Goal: Task Accomplishment & Management: Complete application form

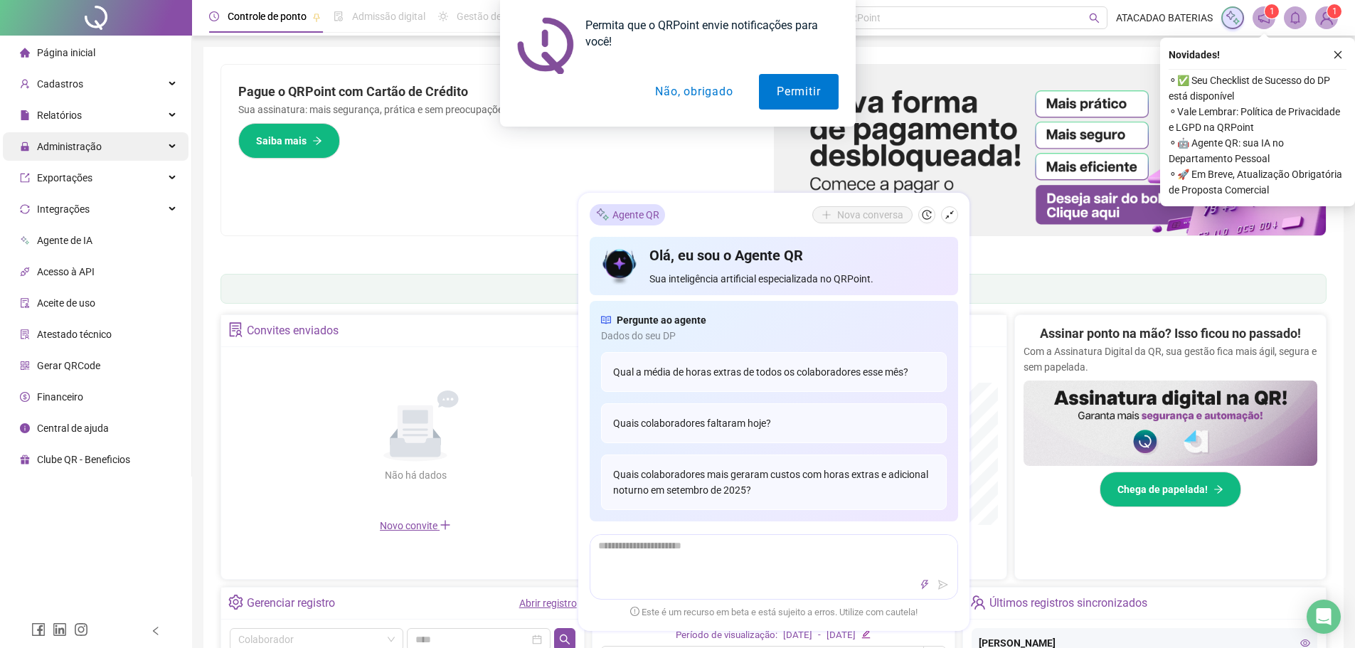
click at [82, 143] on span "Administração" at bounding box center [69, 146] width 65 height 11
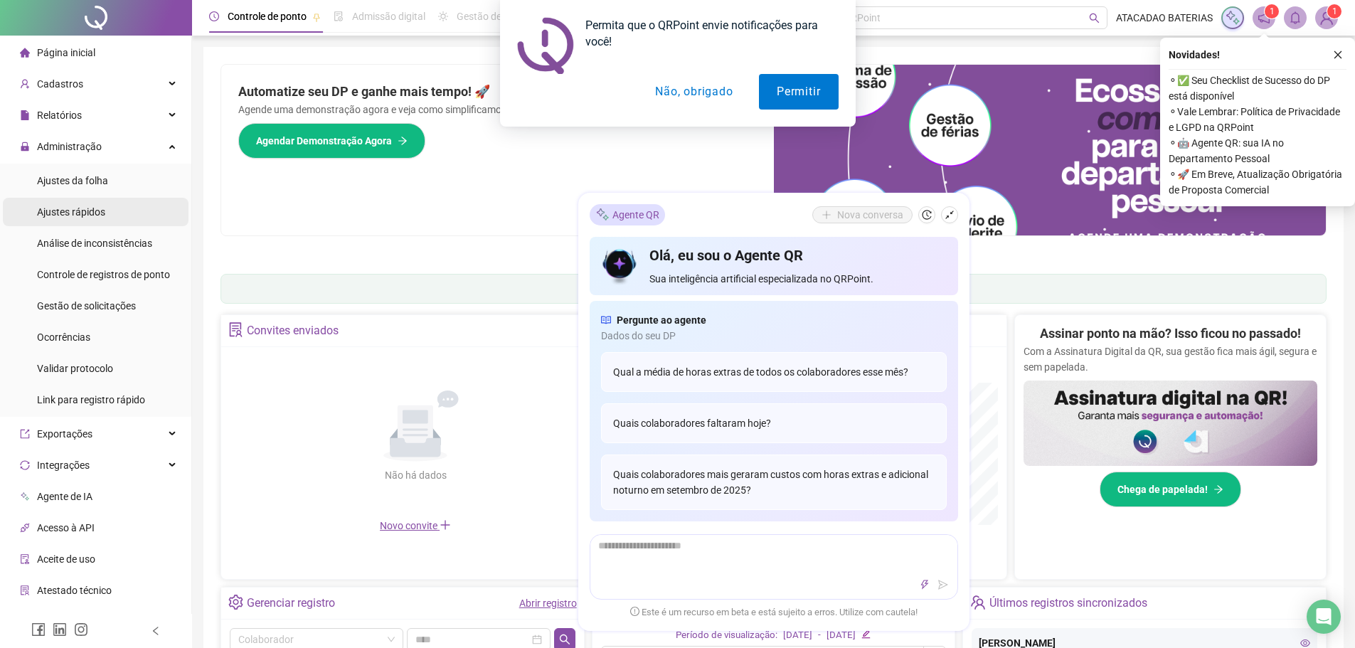
click at [92, 210] on span "Ajustes rápidos" at bounding box center [71, 211] width 68 height 11
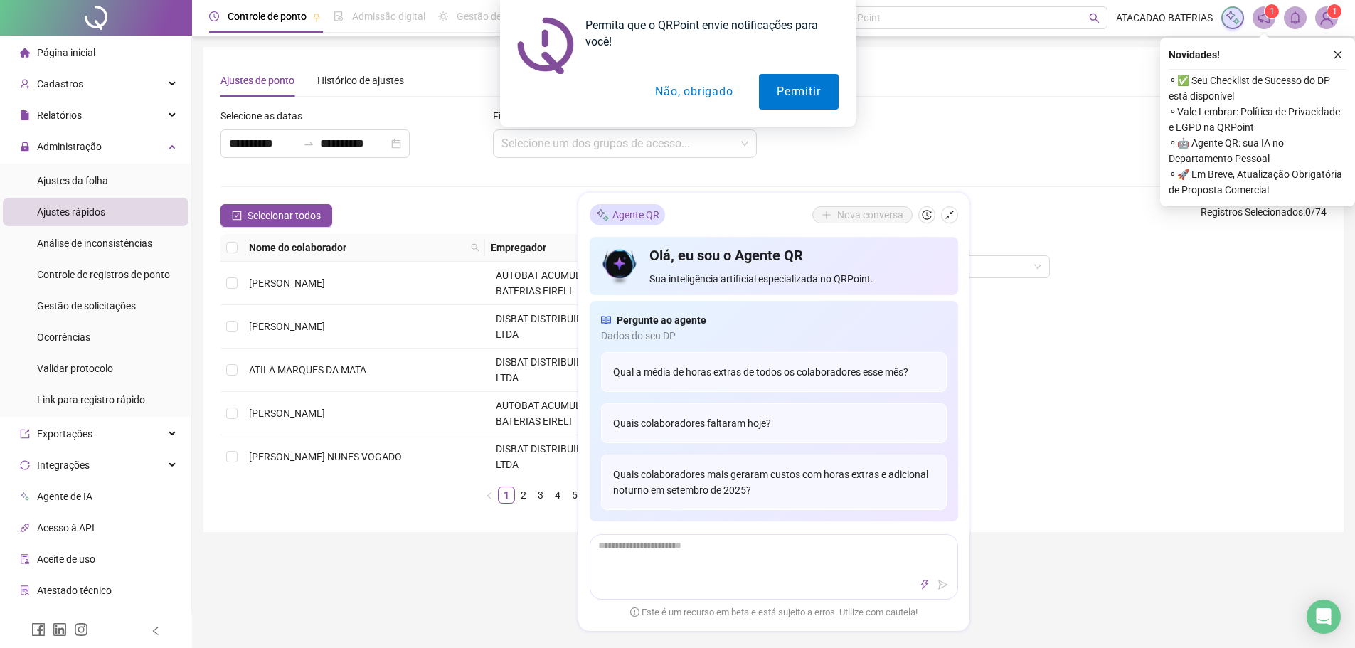
click at [671, 101] on button "Não, obrigado" at bounding box center [693, 92] width 113 height 36
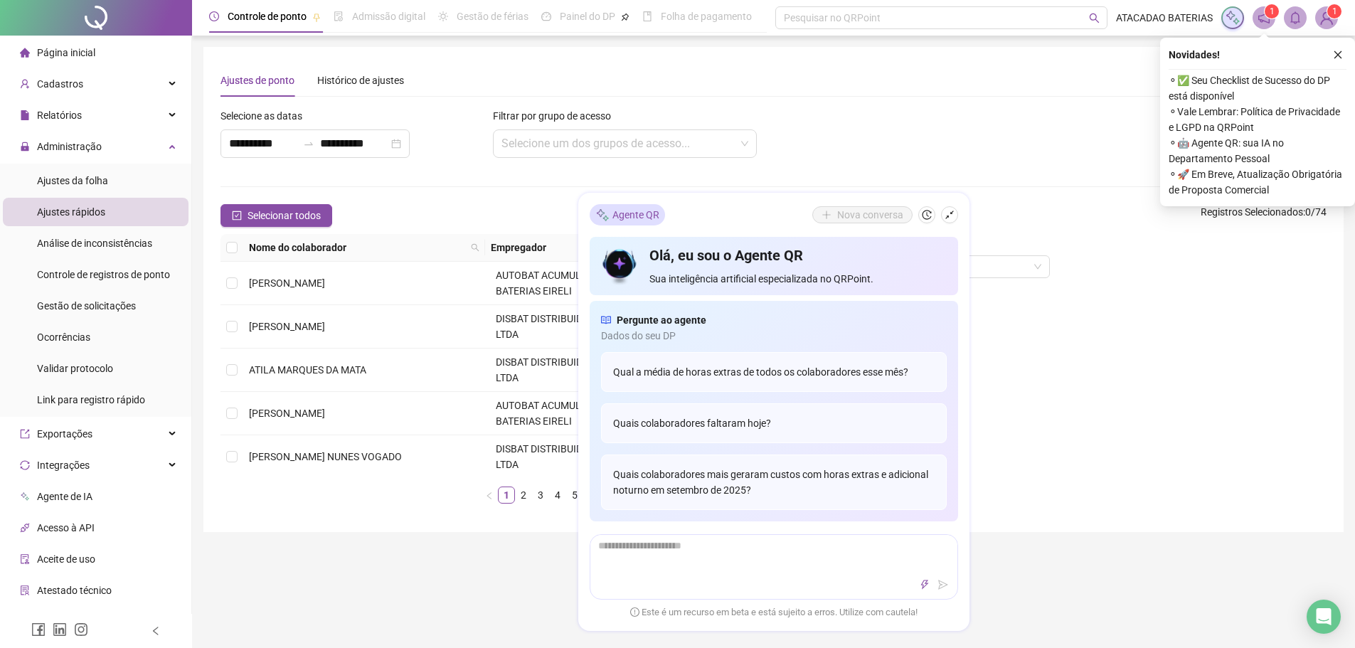
click at [1039, 333] on div "Tipo de operação Escolha uma opção" at bounding box center [1099, 374] width 466 height 281
click at [949, 214] on icon "shrink" at bounding box center [949, 215] width 10 height 10
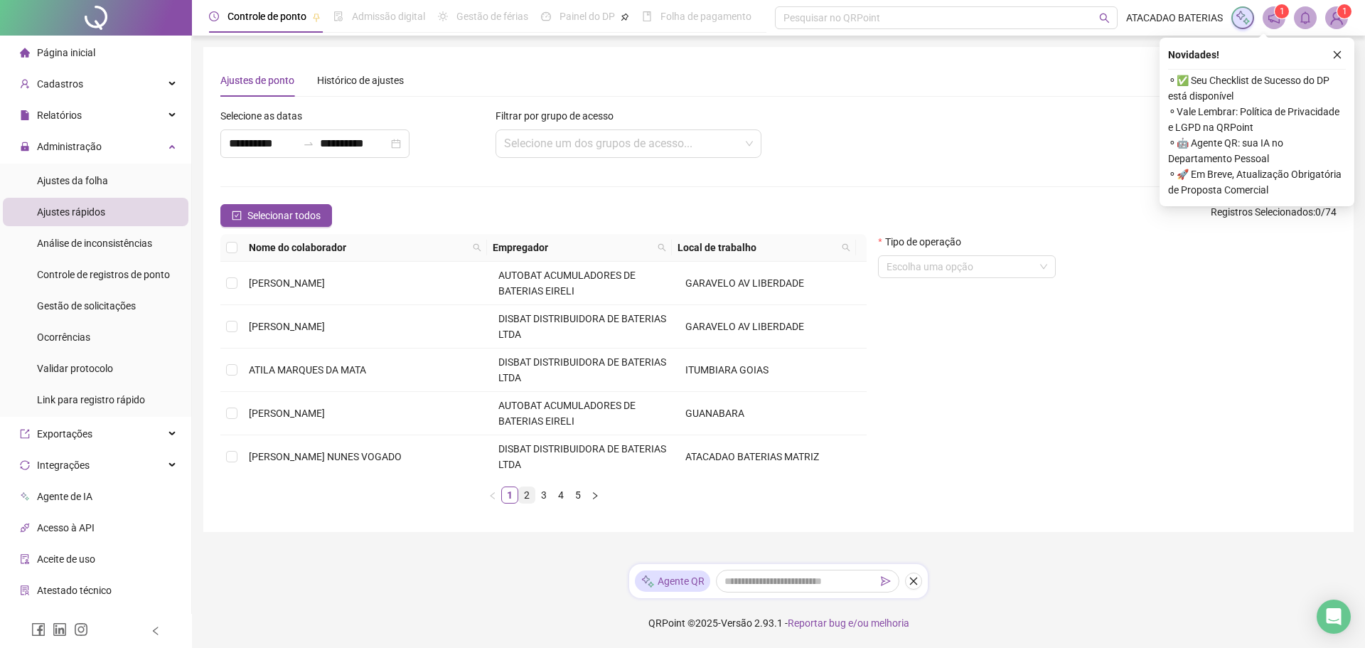
click at [528, 492] on link "2" at bounding box center [527, 495] width 16 height 16
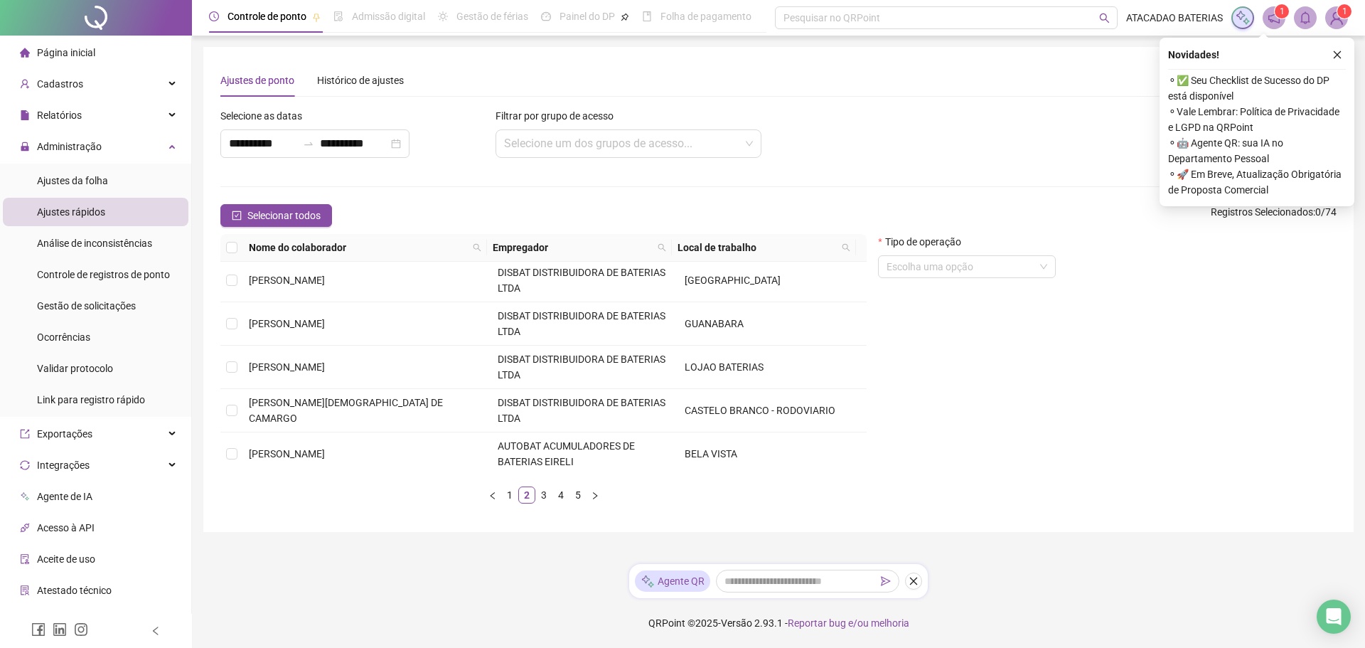
scroll to position [437, 0]
click at [538, 492] on link "3" at bounding box center [544, 495] width 16 height 16
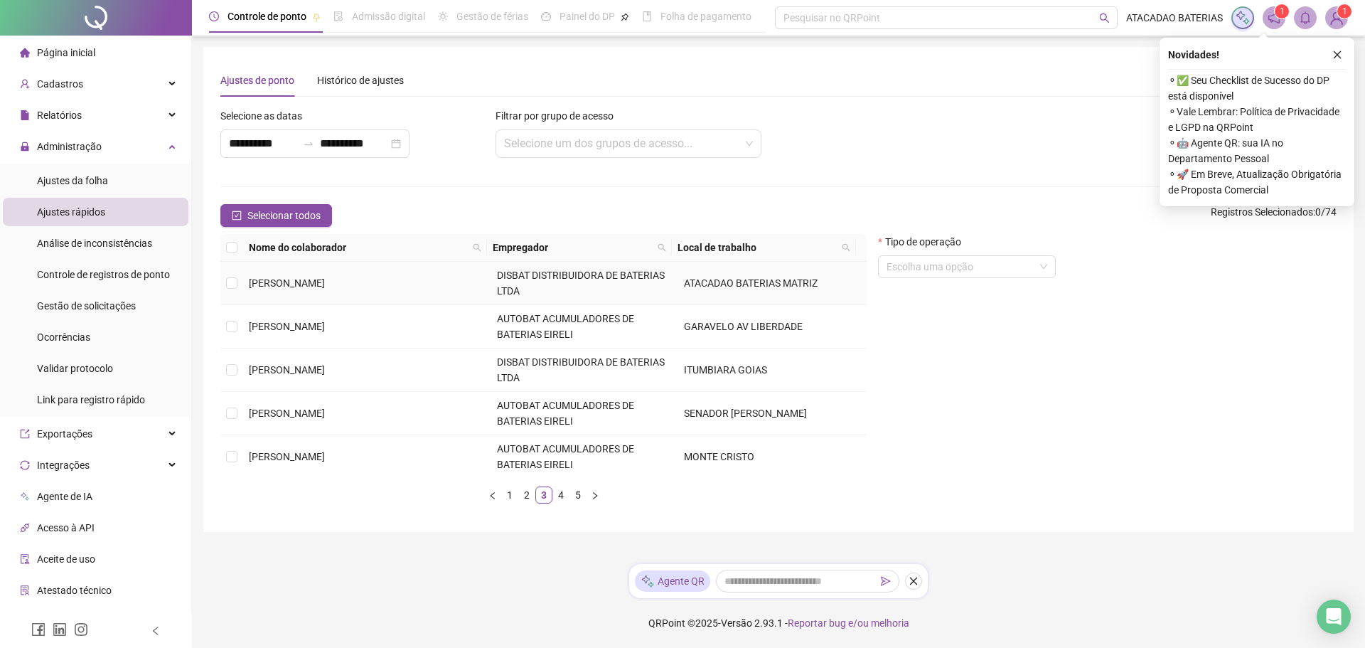
scroll to position [422, 0]
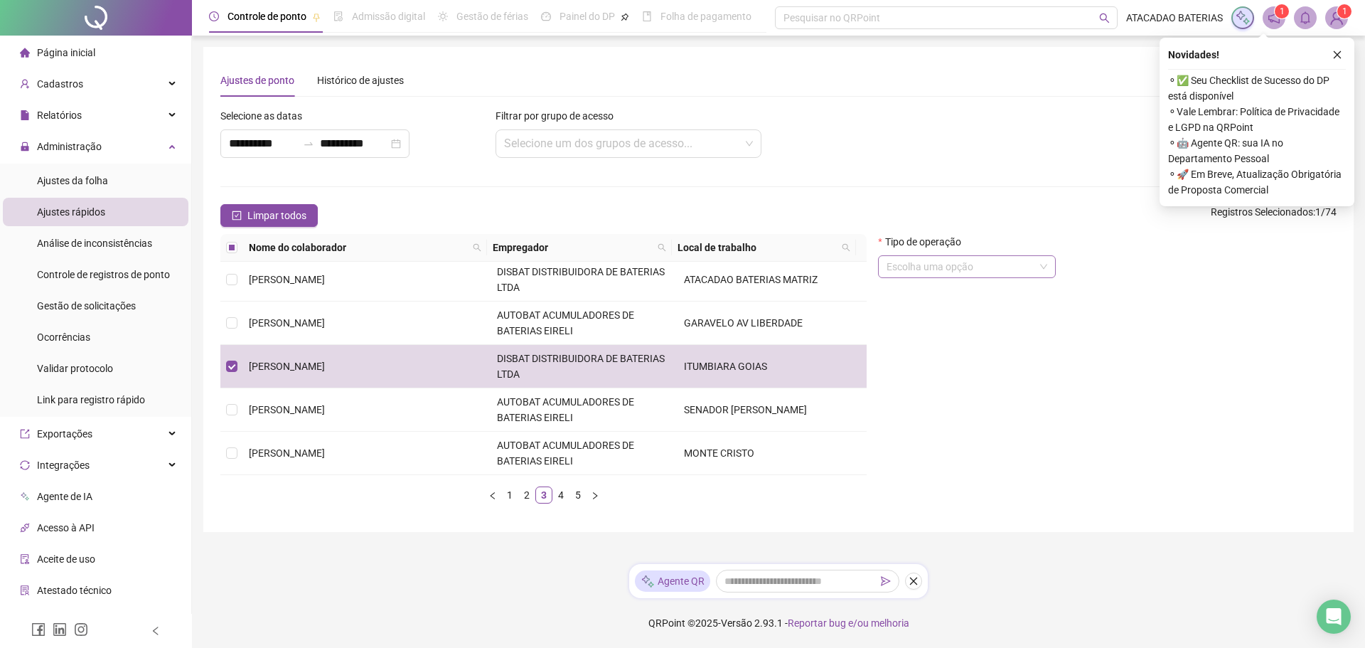
click at [944, 265] on input "search" at bounding box center [961, 266] width 148 height 21
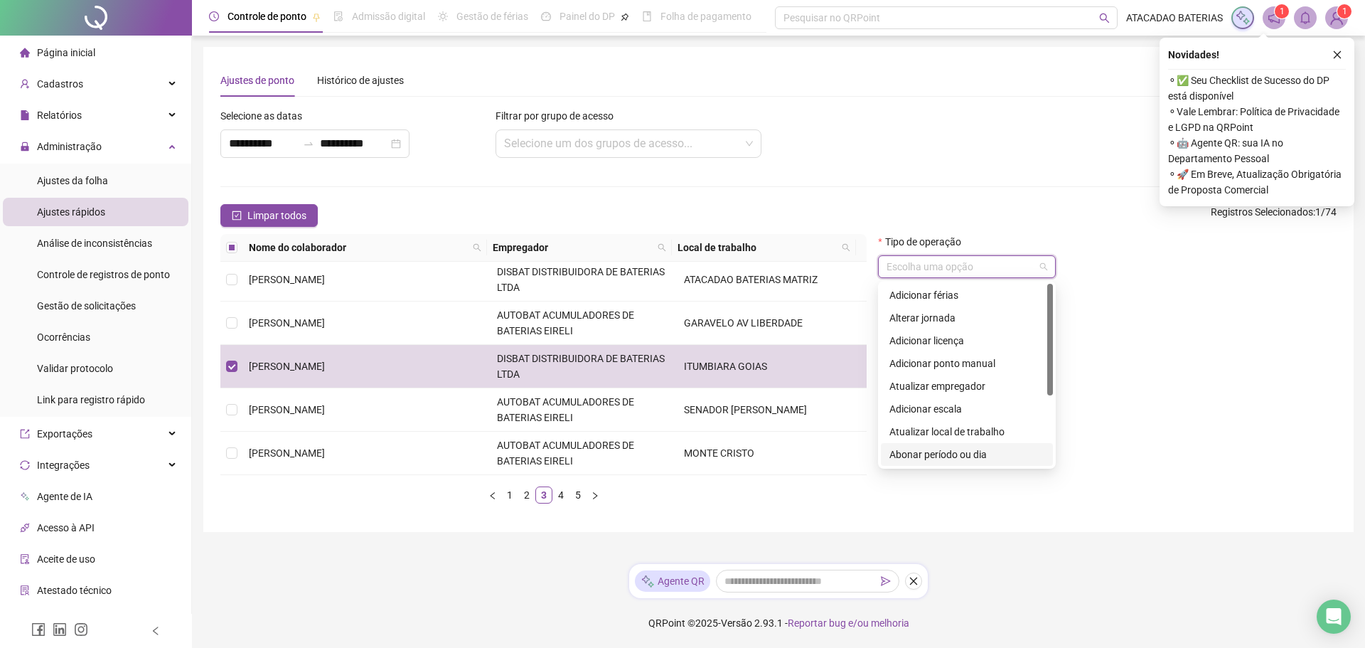
click at [966, 457] on div "Abonar período ou dia" at bounding box center [967, 455] width 155 height 16
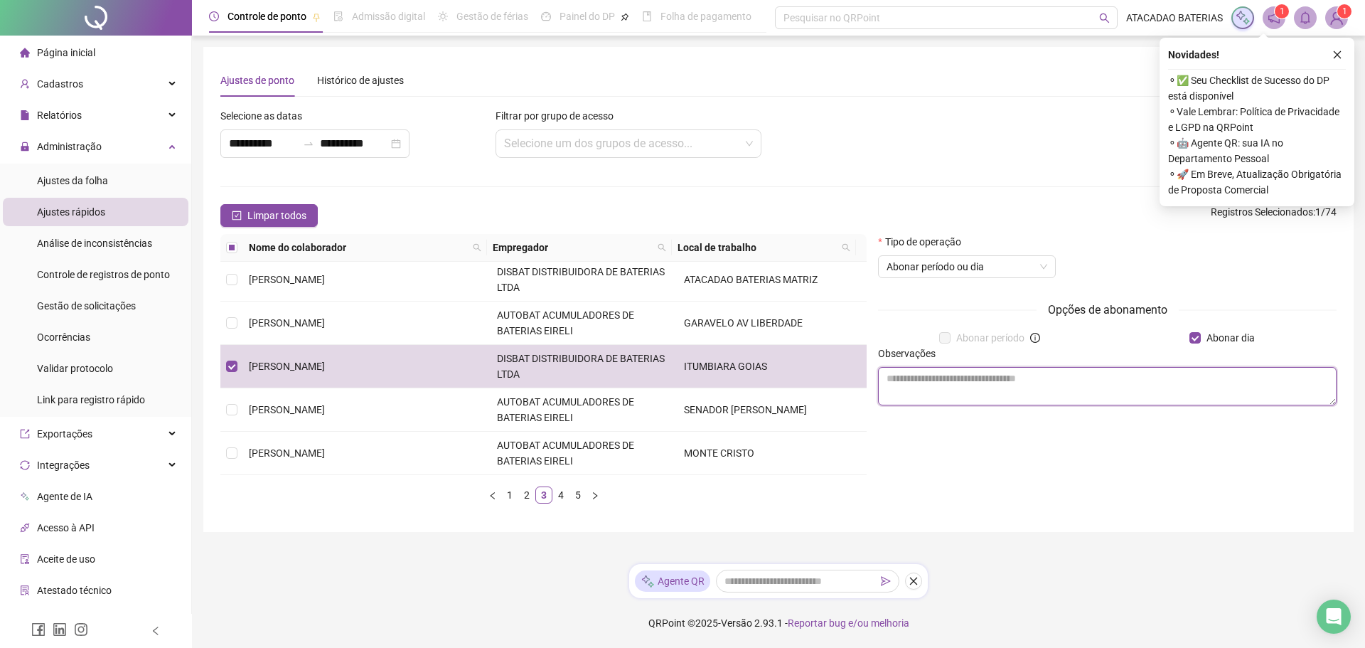
click at [1133, 375] on textarea at bounding box center [1107, 386] width 459 height 38
type textarea "********"
click at [1099, 252] on div "Tipo de operação Abonar período ou dia" at bounding box center [1107, 261] width 459 height 55
click at [1340, 50] on icon "close" at bounding box center [1337, 55] width 10 height 10
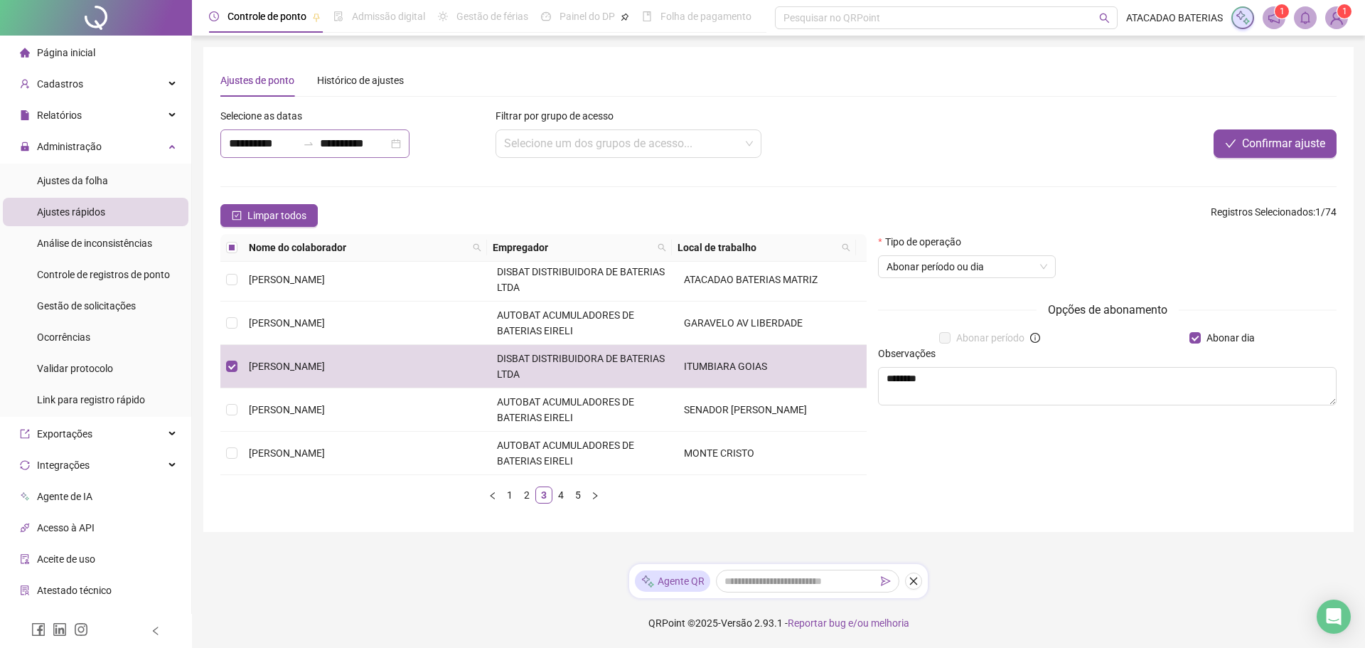
click at [410, 146] on div "**********" at bounding box center [314, 143] width 189 height 28
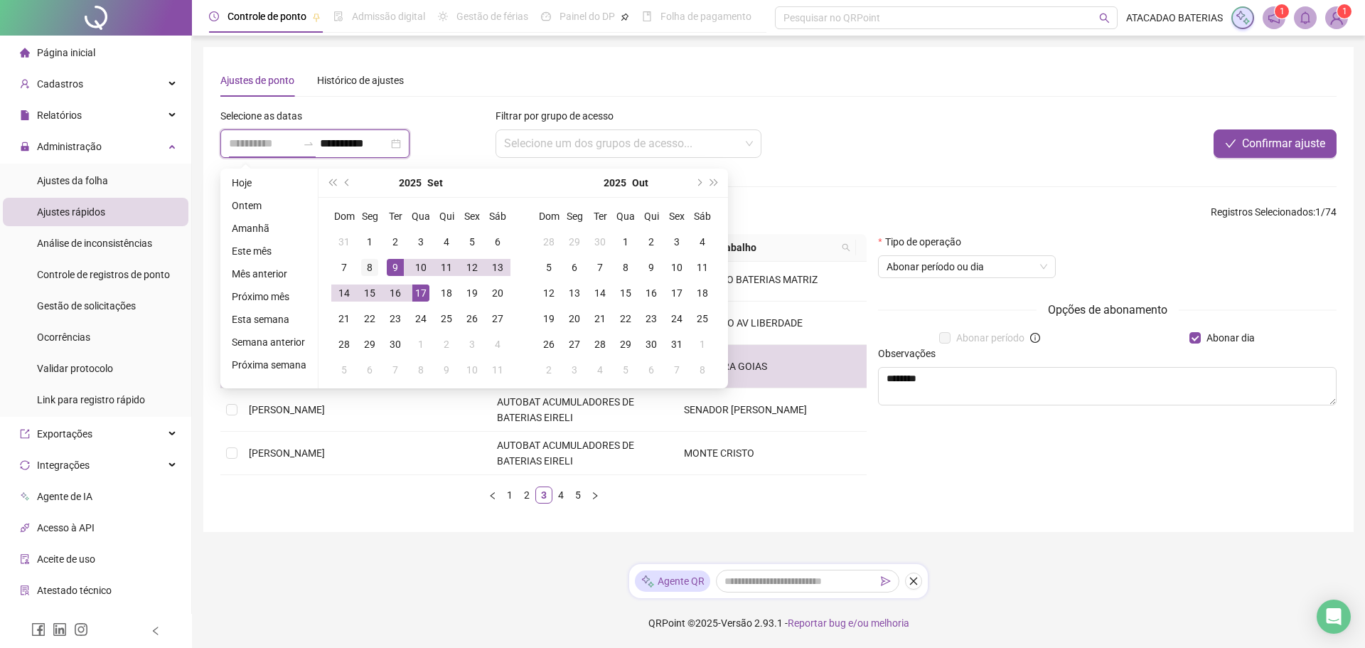
type input "**********"
click at [370, 267] on div "8" at bounding box center [369, 267] width 17 height 17
type input "**********"
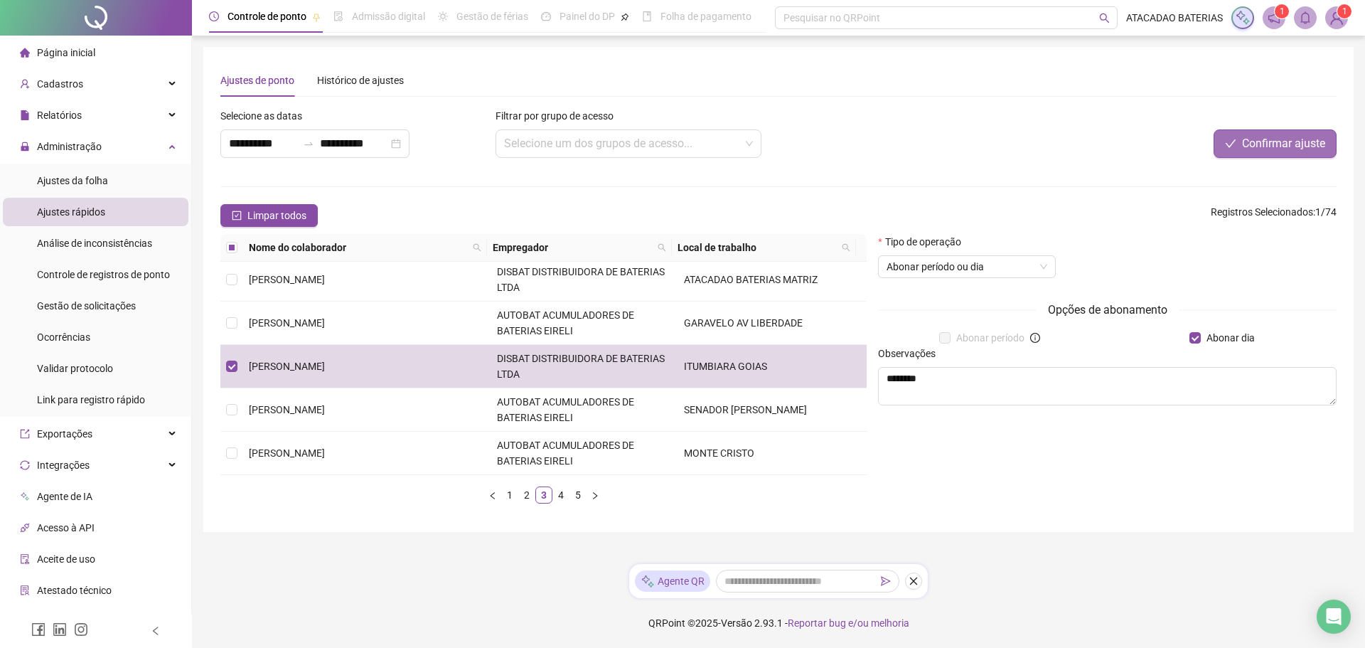
click at [1300, 152] on button "Confirmar ajuste" at bounding box center [1275, 143] width 123 height 28
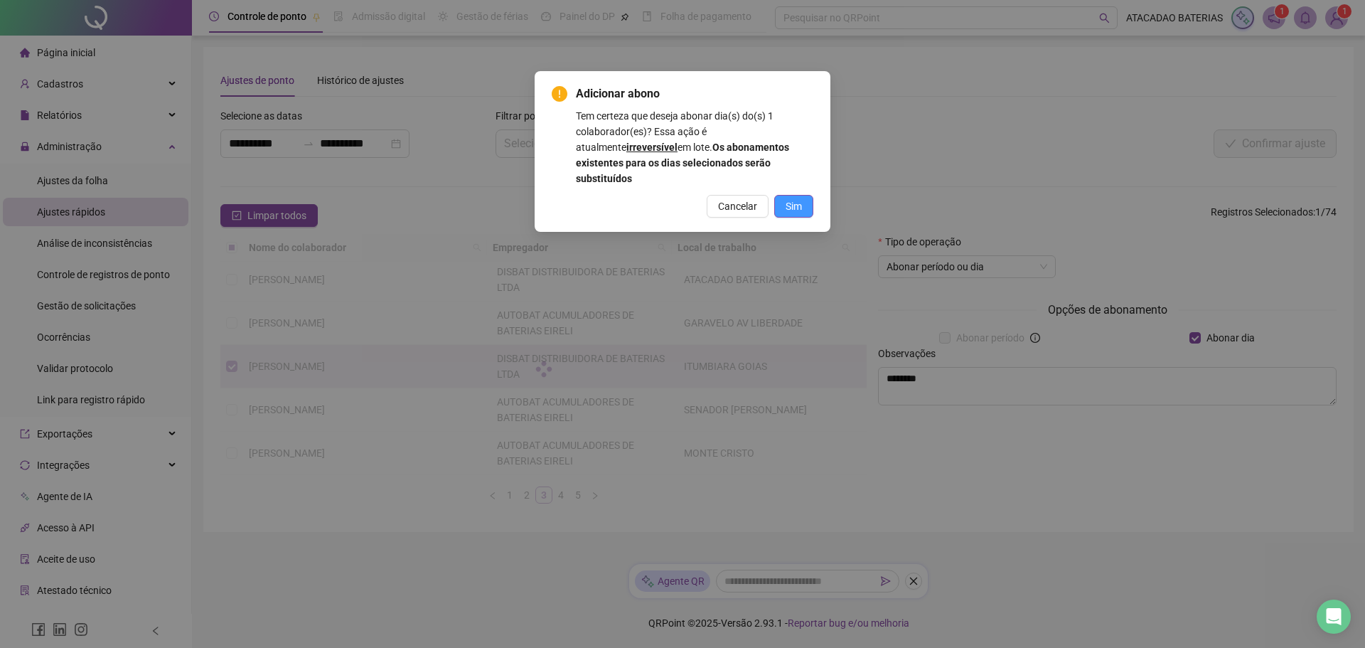
click at [780, 195] on button "Sim" at bounding box center [793, 206] width 39 height 23
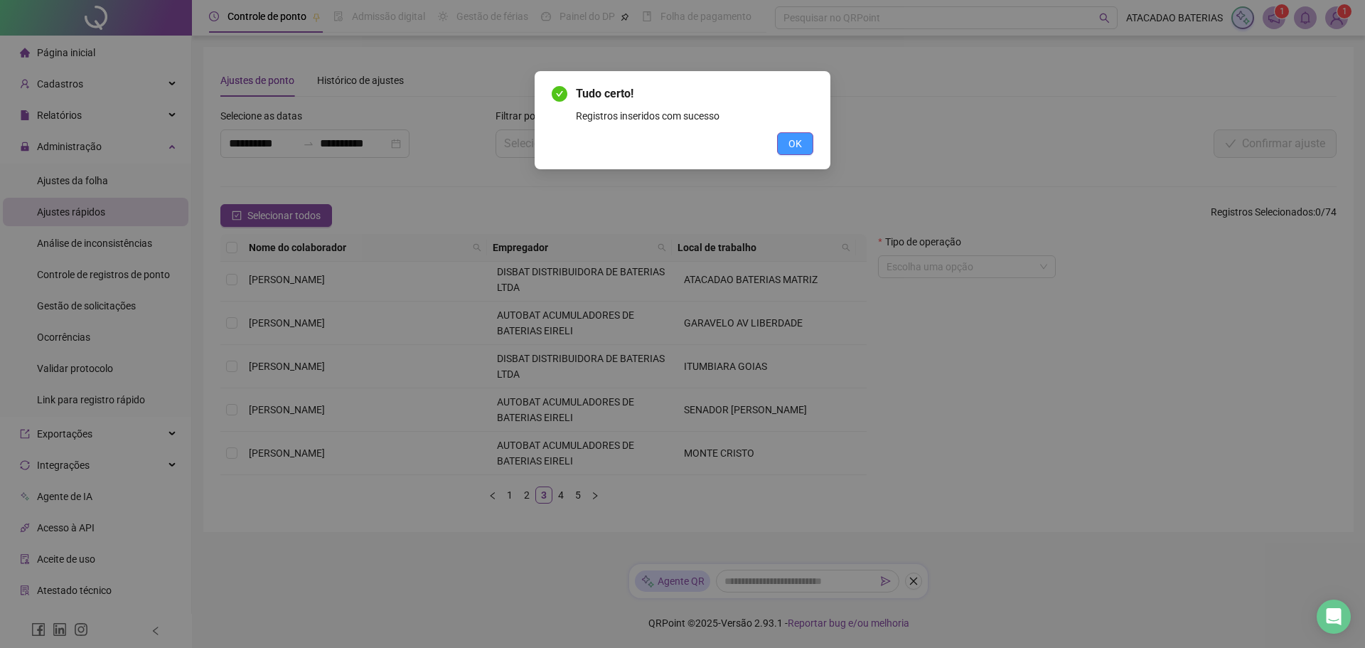
click at [796, 143] on span "OK" at bounding box center [796, 144] width 14 height 16
